Goal: Information Seeking & Learning: Check status

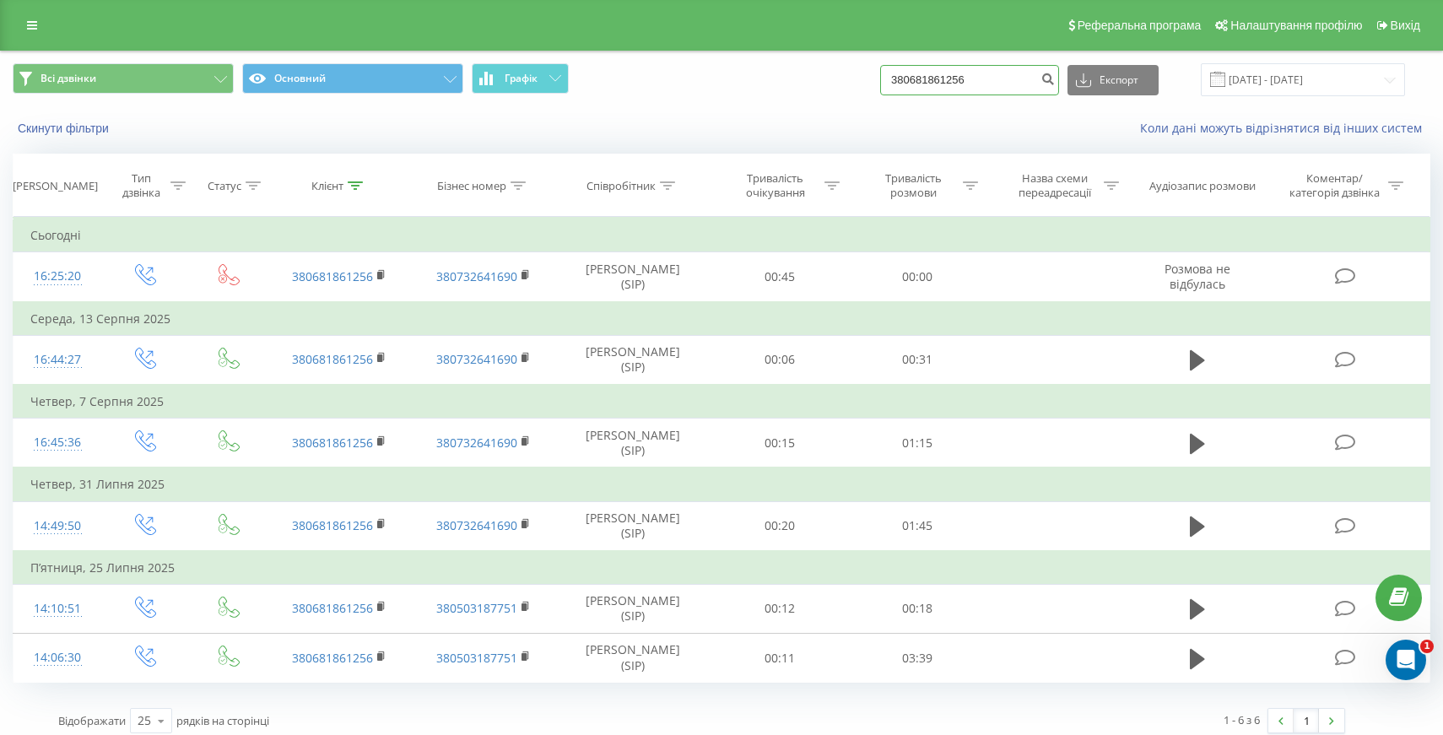
click at [1029, 78] on input "380681861256" at bounding box center [969, 80] width 179 height 30
paste input "7070808"
type input "380687070808"
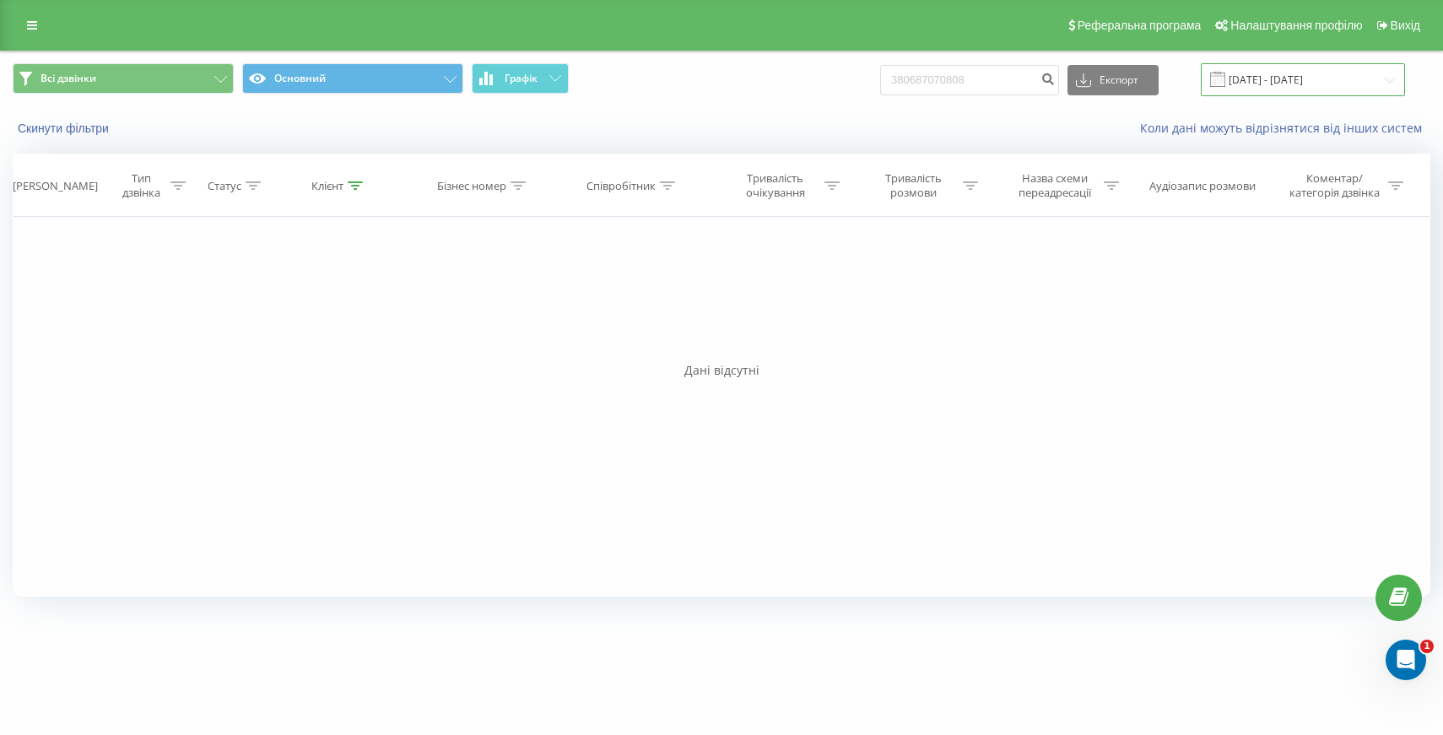
click at [1295, 94] on input "[DATE] - [DATE]" at bounding box center [1303, 79] width 204 height 33
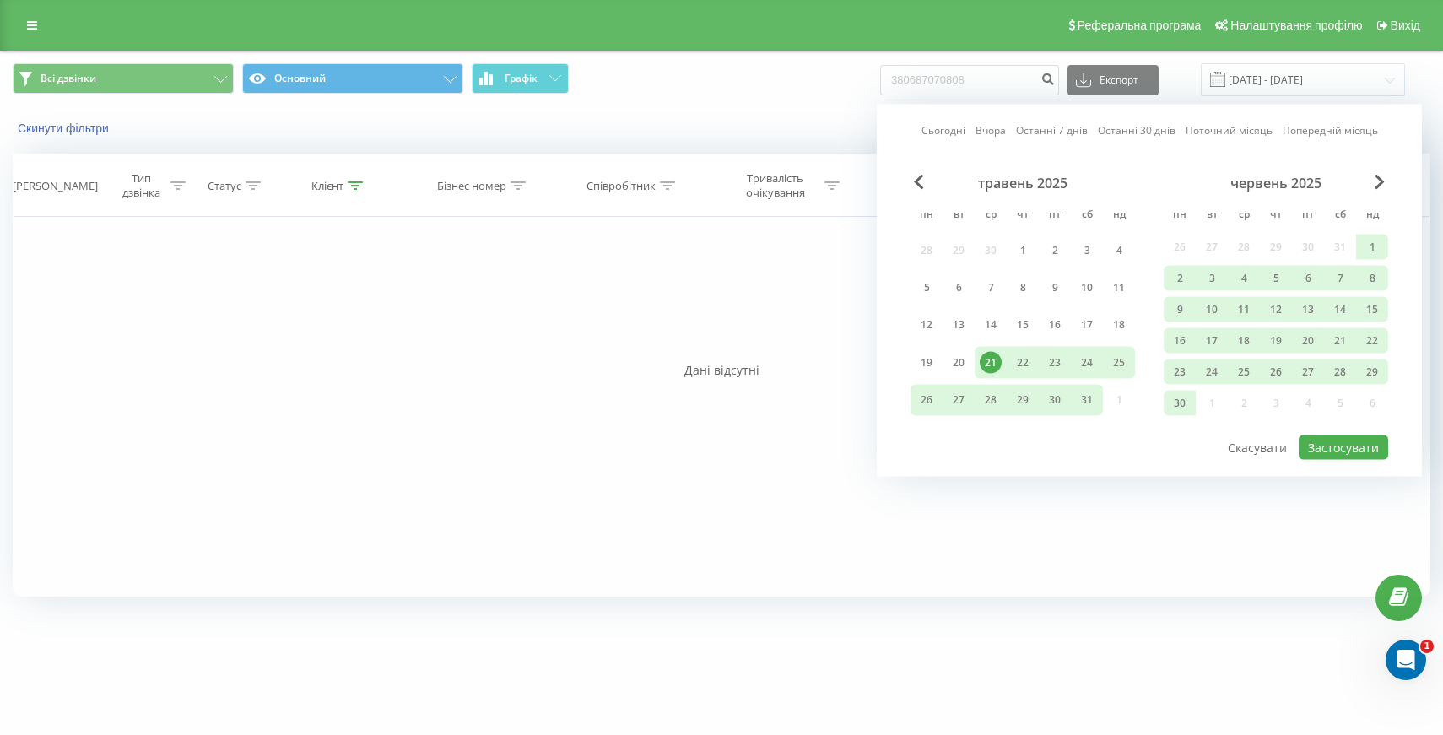
click at [990, 358] on div "21" at bounding box center [990, 362] width 22 height 22
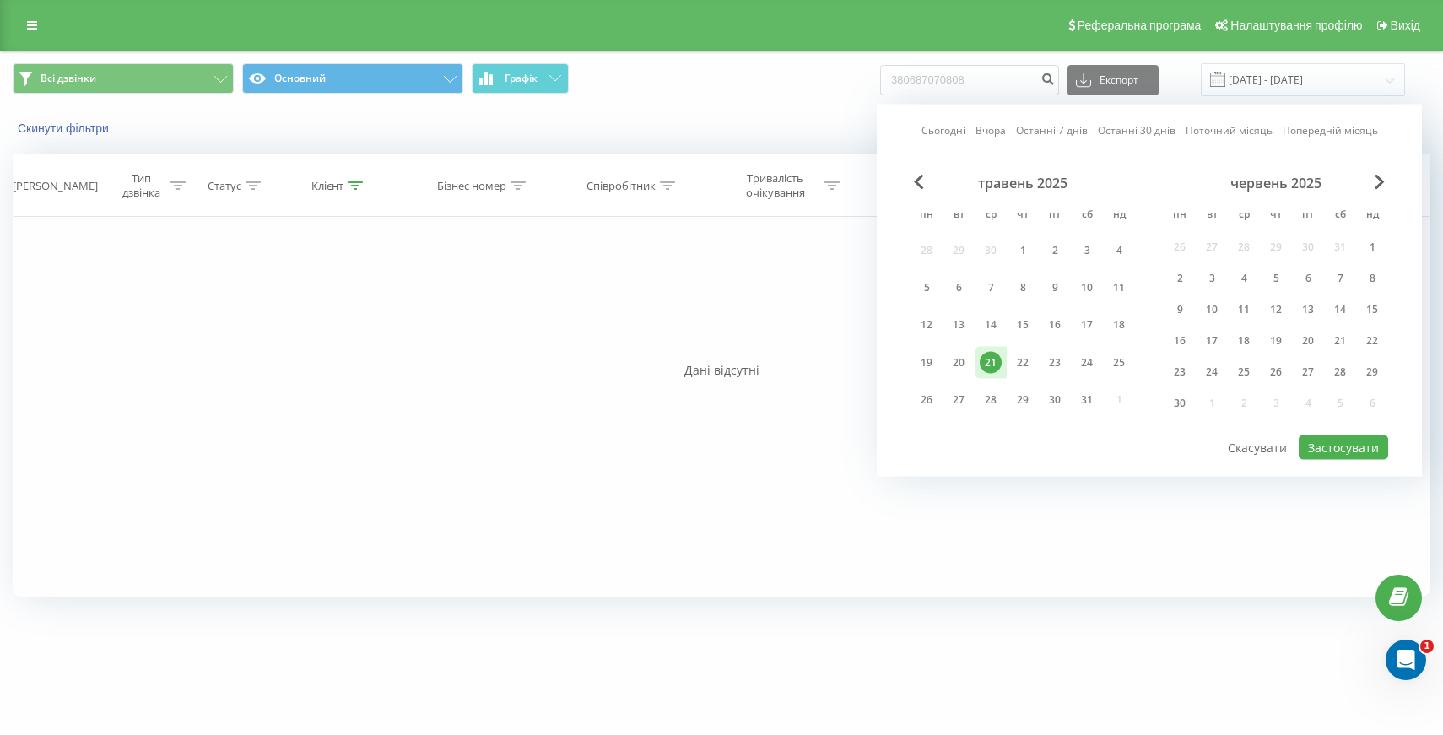
click at [918, 173] on div "Сьогодні Вчора Останні 7 днів Останні 30 днів Поточний місяць Попередній місяць…" at bounding box center [1149, 291] width 545 height 372
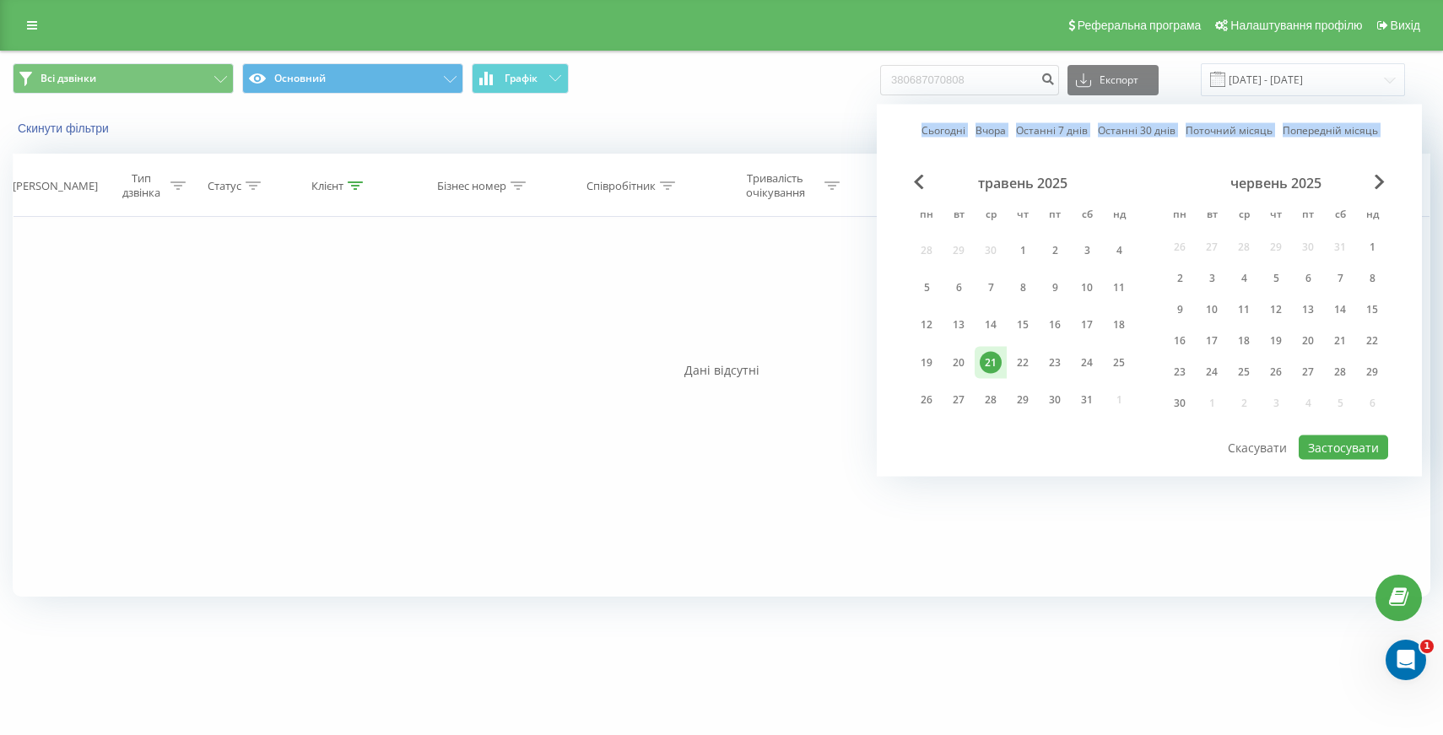
click at [918, 173] on div "Сьогодні Вчора Останні 7 днів Останні 30 днів Поточний місяць Попередній місяць…" at bounding box center [1149, 291] width 545 height 372
click at [916, 181] on span "Previous Month" at bounding box center [919, 182] width 10 height 15
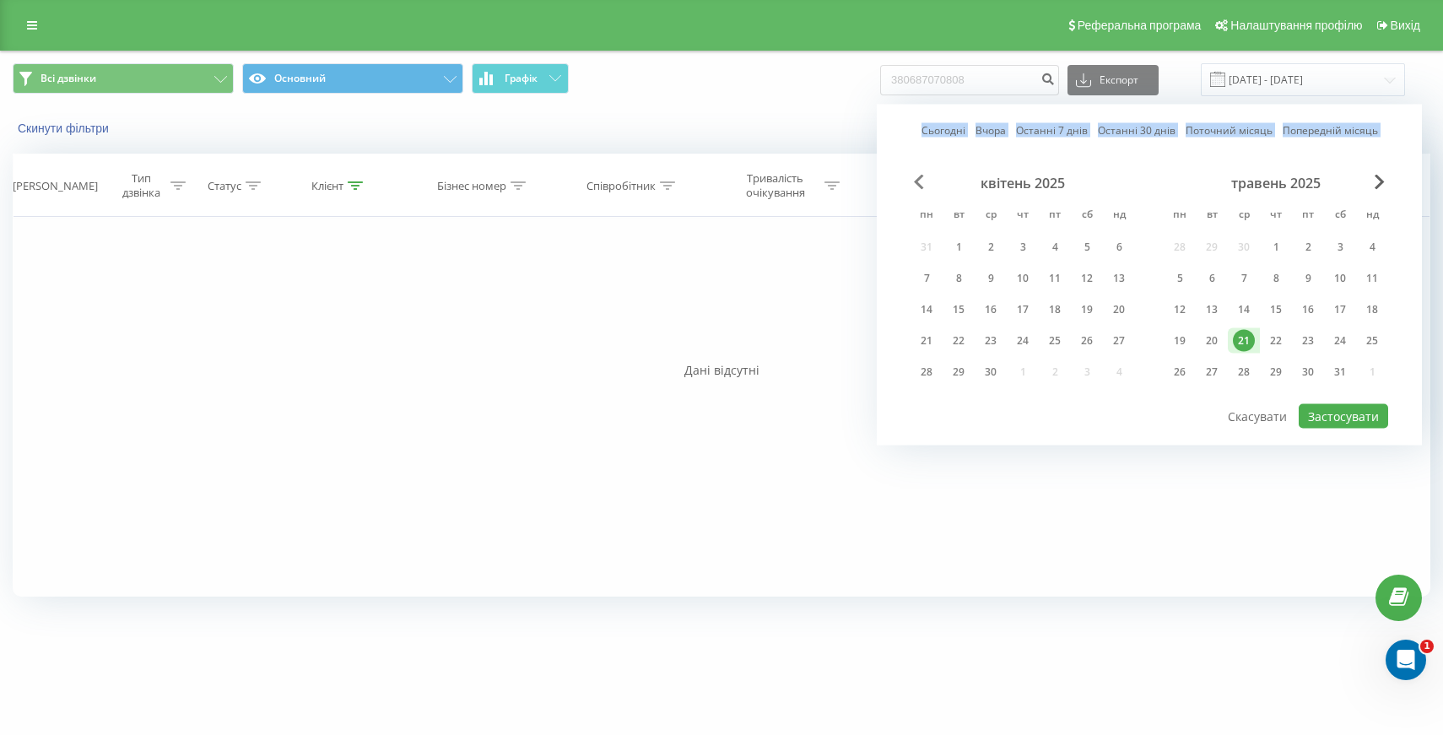
click at [916, 181] on span "Previous Month" at bounding box center [919, 182] width 10 height 15
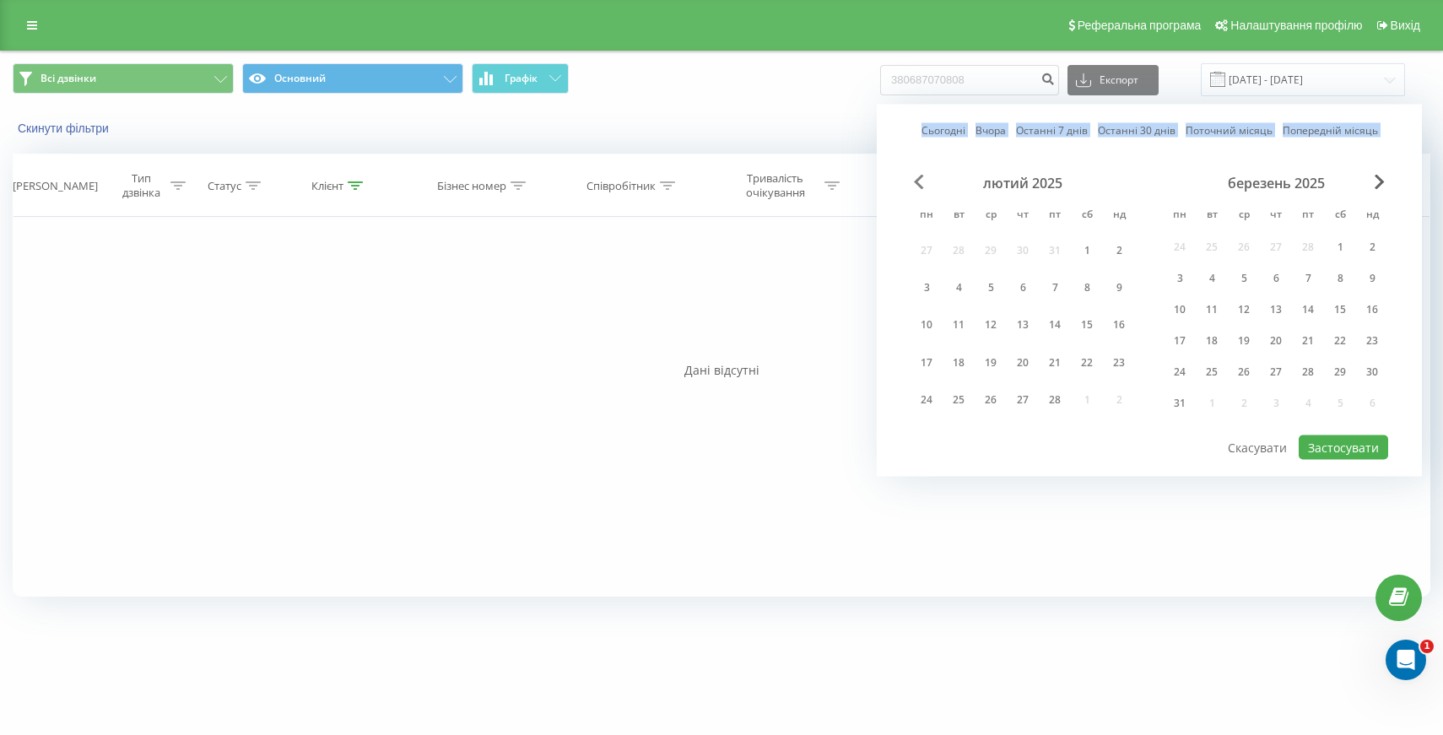
click at [916, 181] on span "Previous Month" at bounding box center [919, 182] width 10 height 15
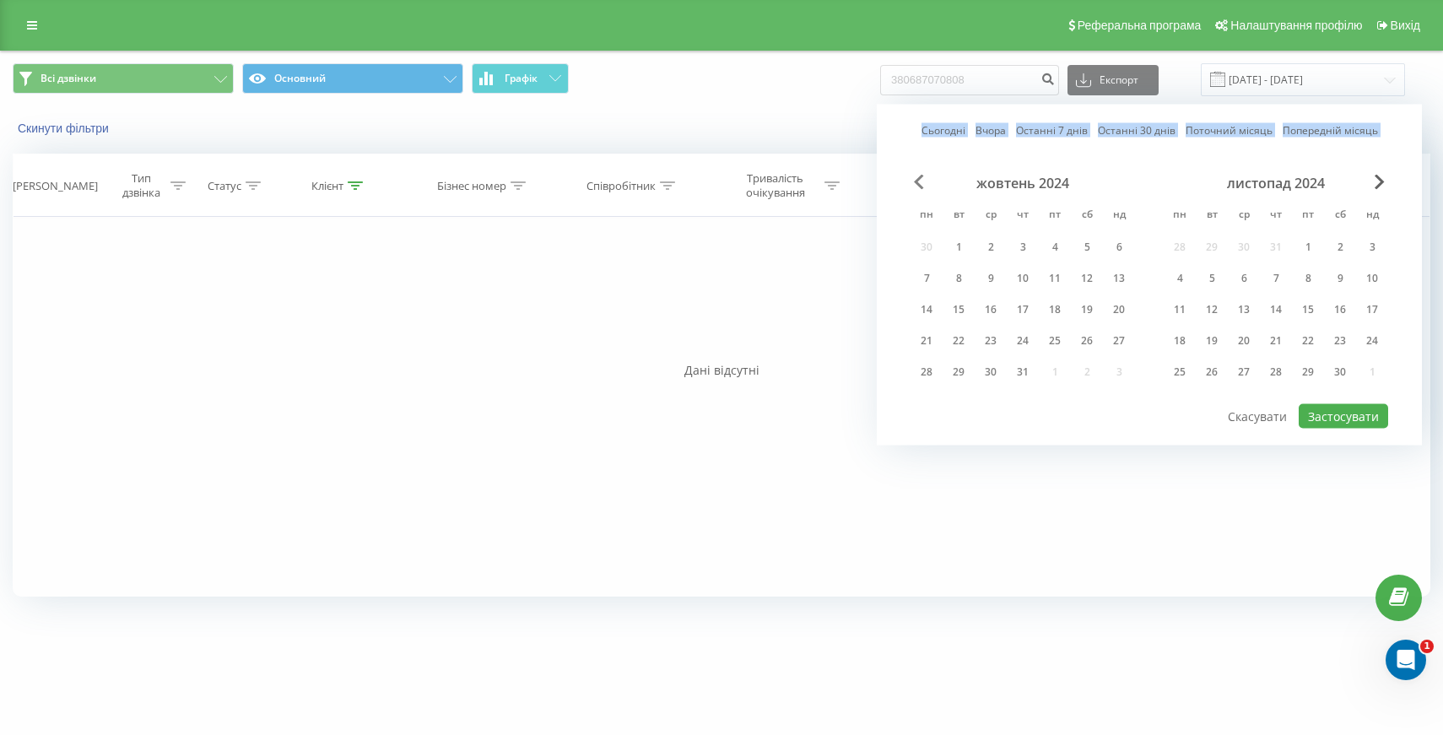
click at [916, 181] on span "Previous Month" at bounding box center [919, 182] width 10 height 15
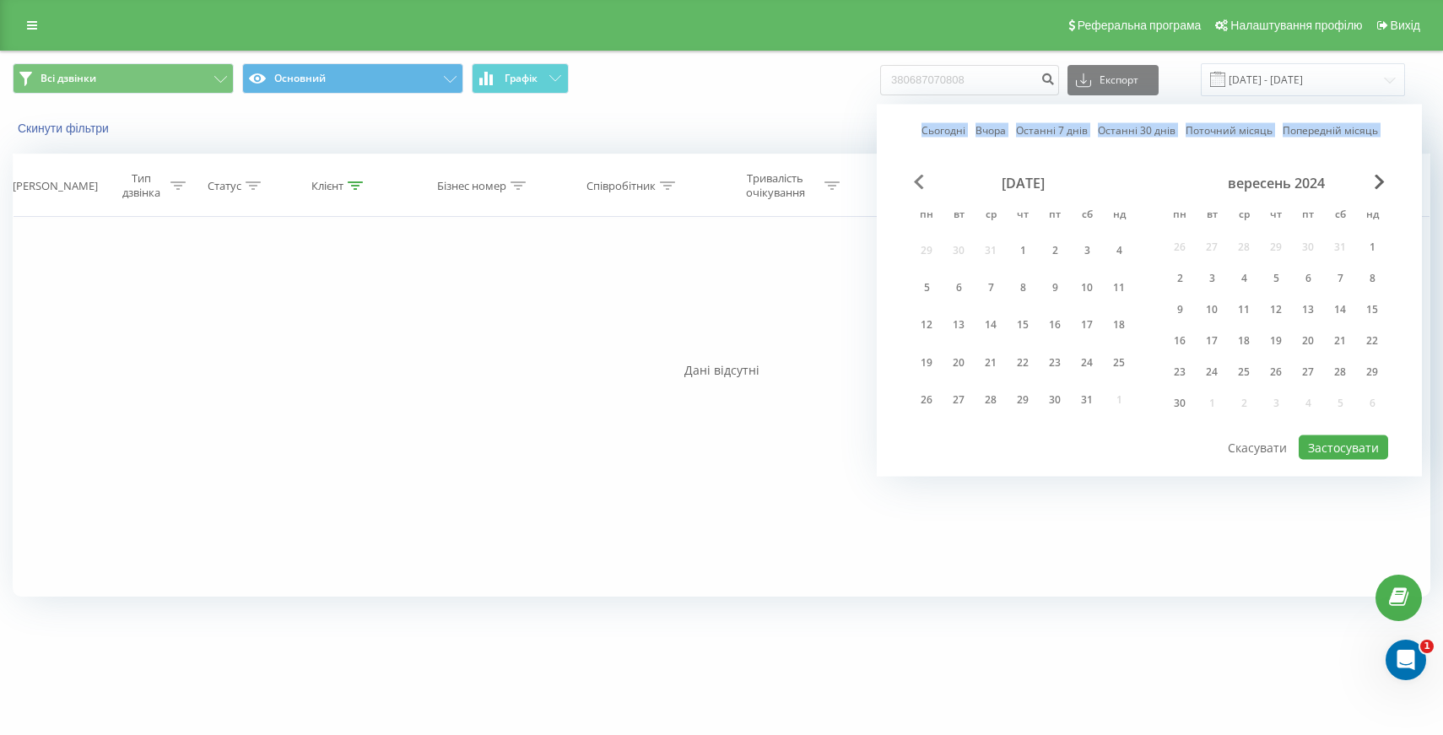
click at [916, 181] on span "Previous Month" at bounding box center [919, 182] width 10 height 15
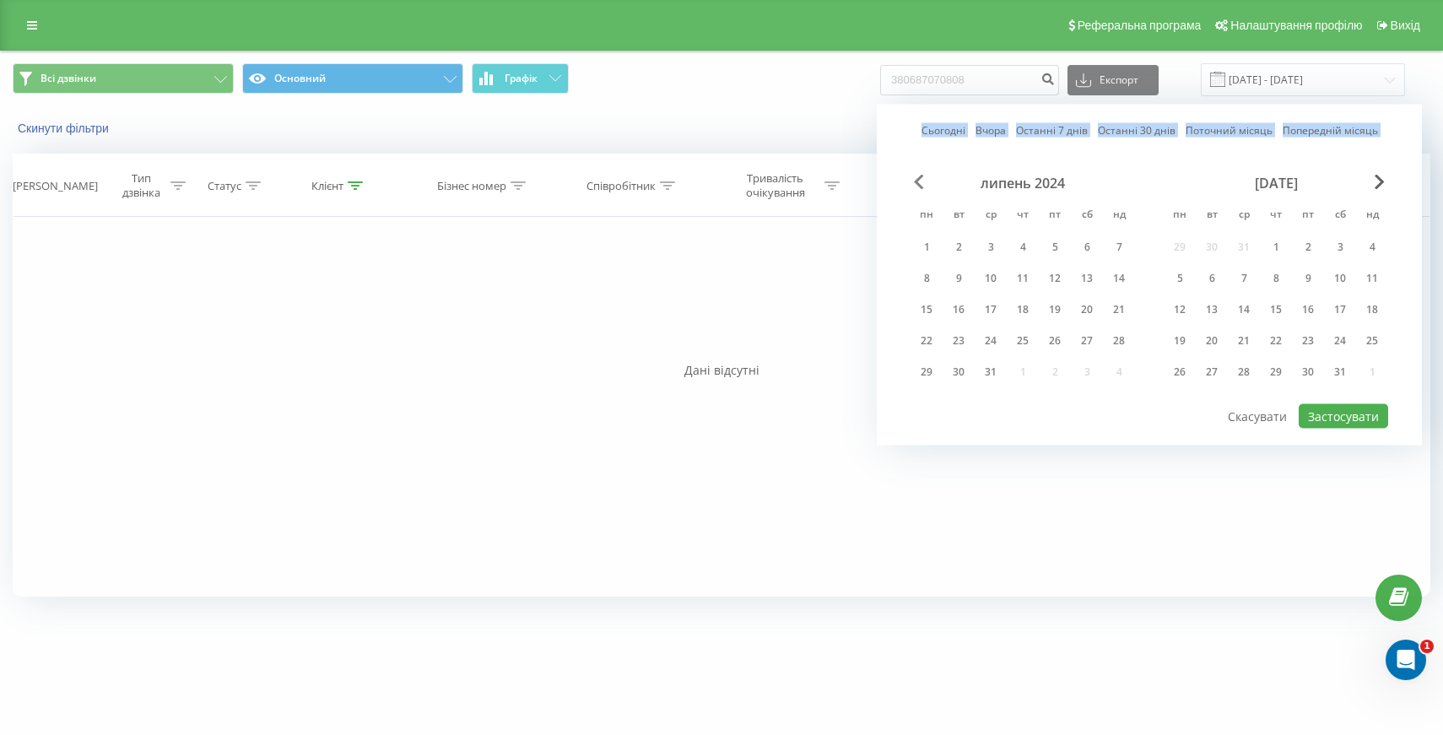
click at [916, 181] on span "Previous Month" at bounding box center [919, 182] width 10 height 15
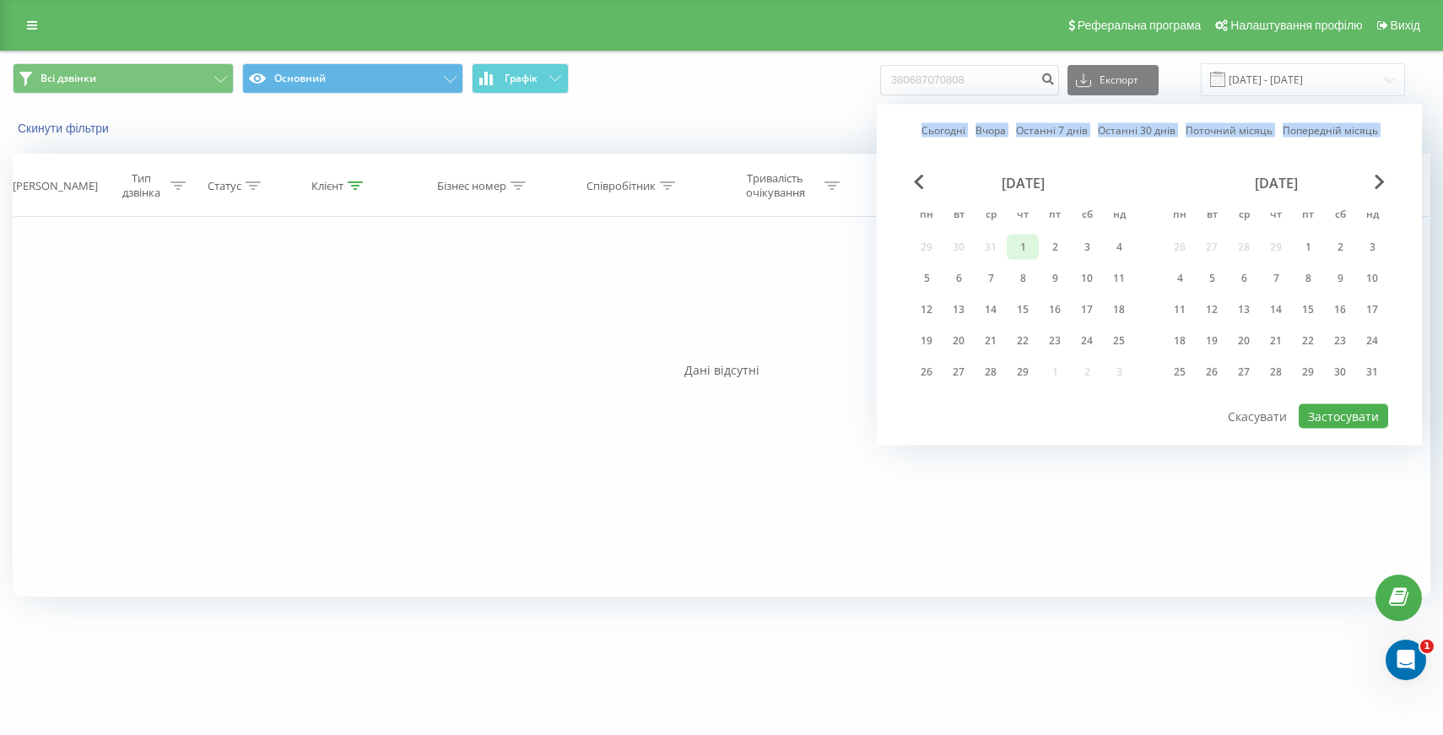
click at [1028, 251] on div "1" at bounding box center [1023, 247] width 22 height 22
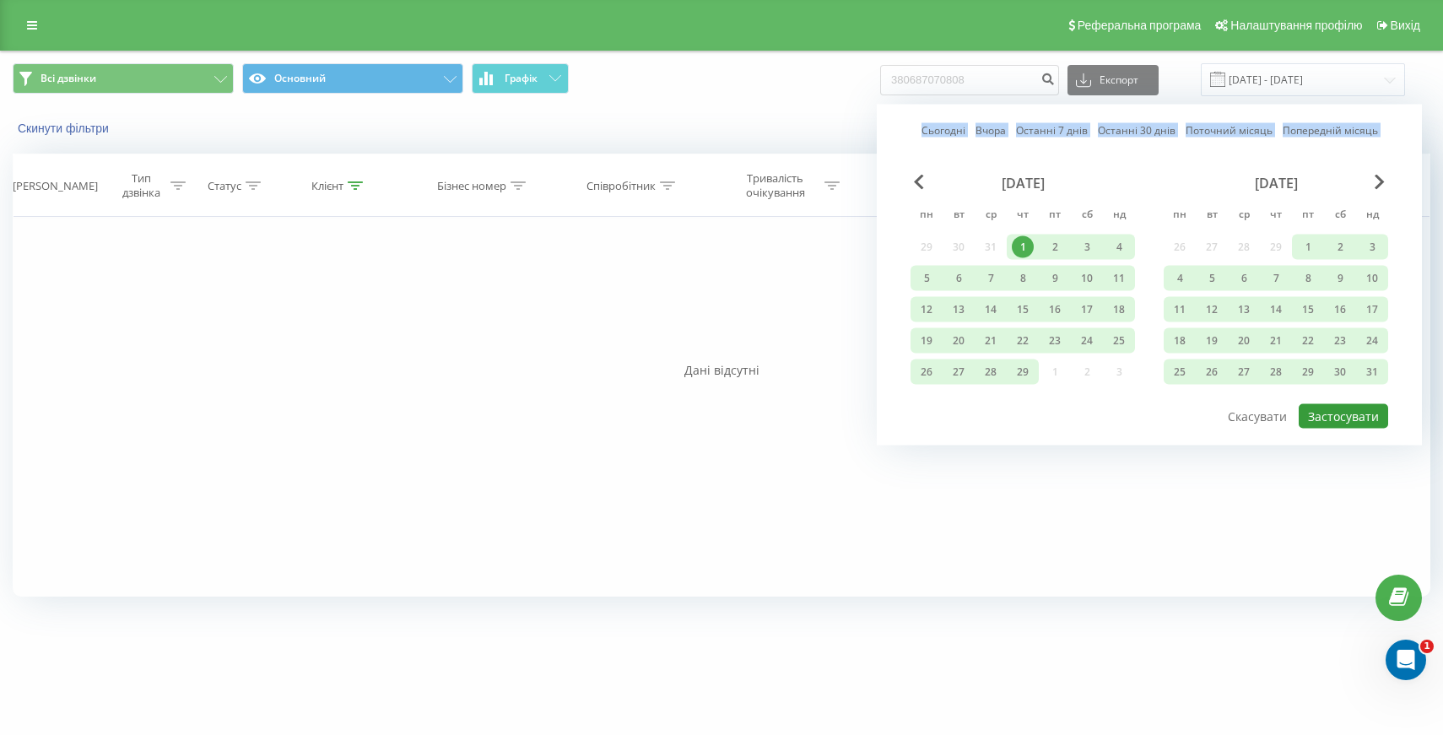
click at [1313, 412] on button "Застосувати" at bounding box center [1342, 416] width 89 height 24
type input "[DATE] - [DATE]"
